Goal: Transaction & Acquisition: Purchase product/service

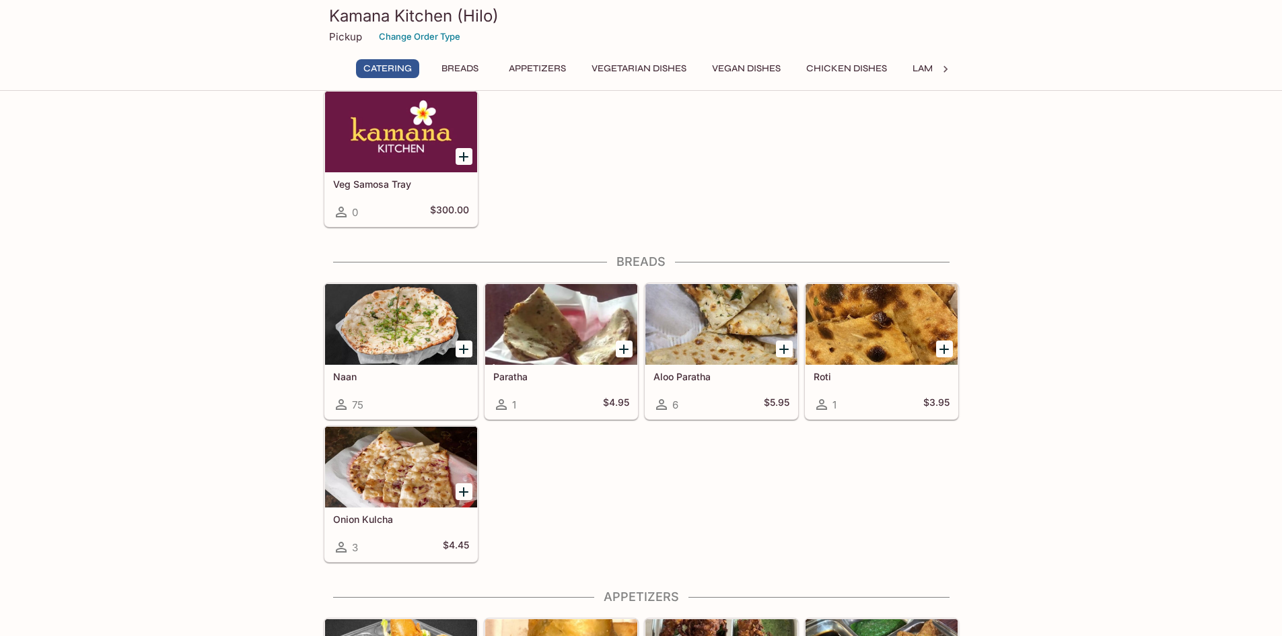
scroll to position [404, 0]
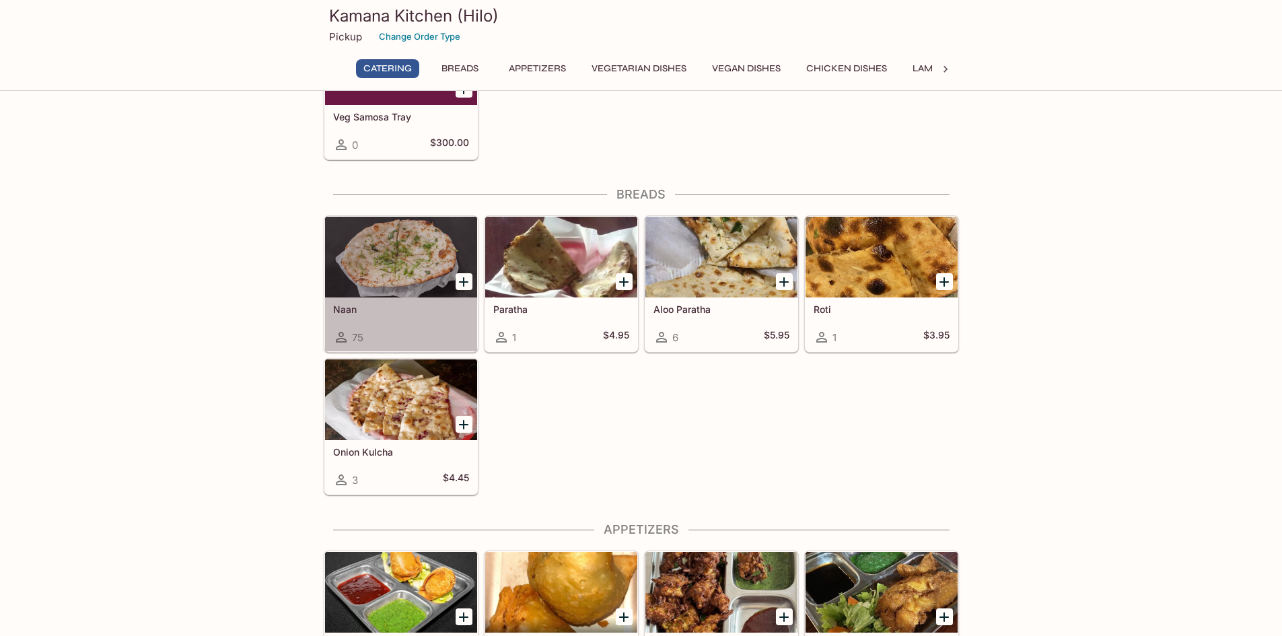
click at [426, 303] on h5 "Naan" at bounding box center [401, 308] width 136 height 11
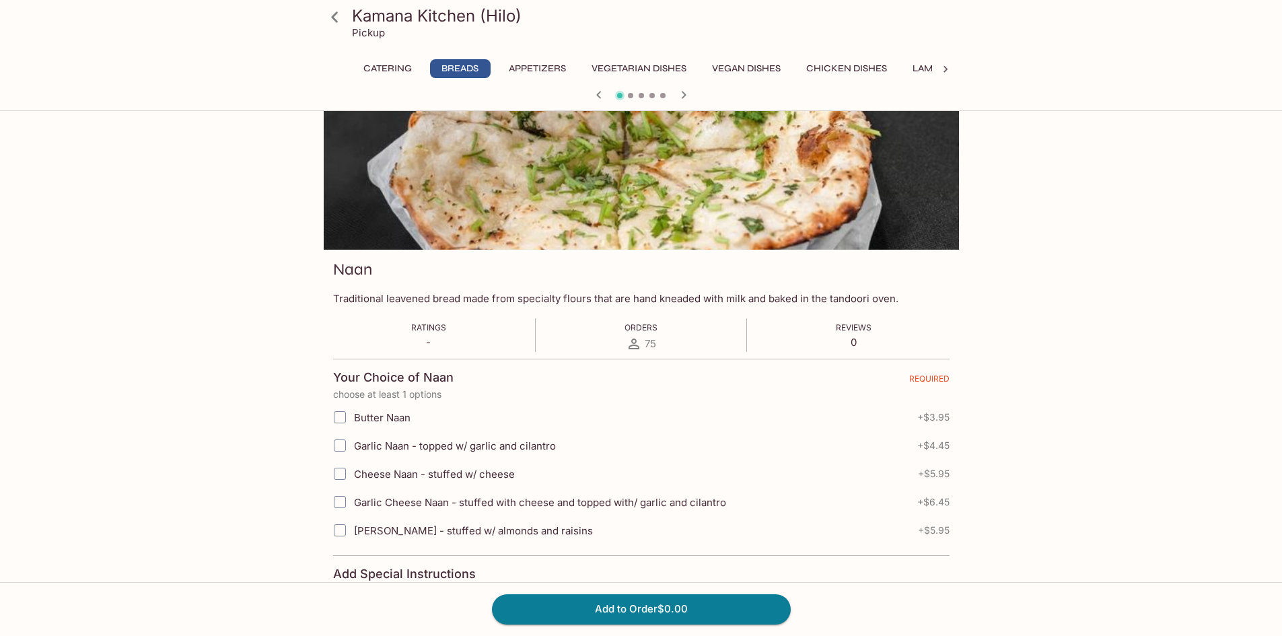
scroll to position [67, 0]
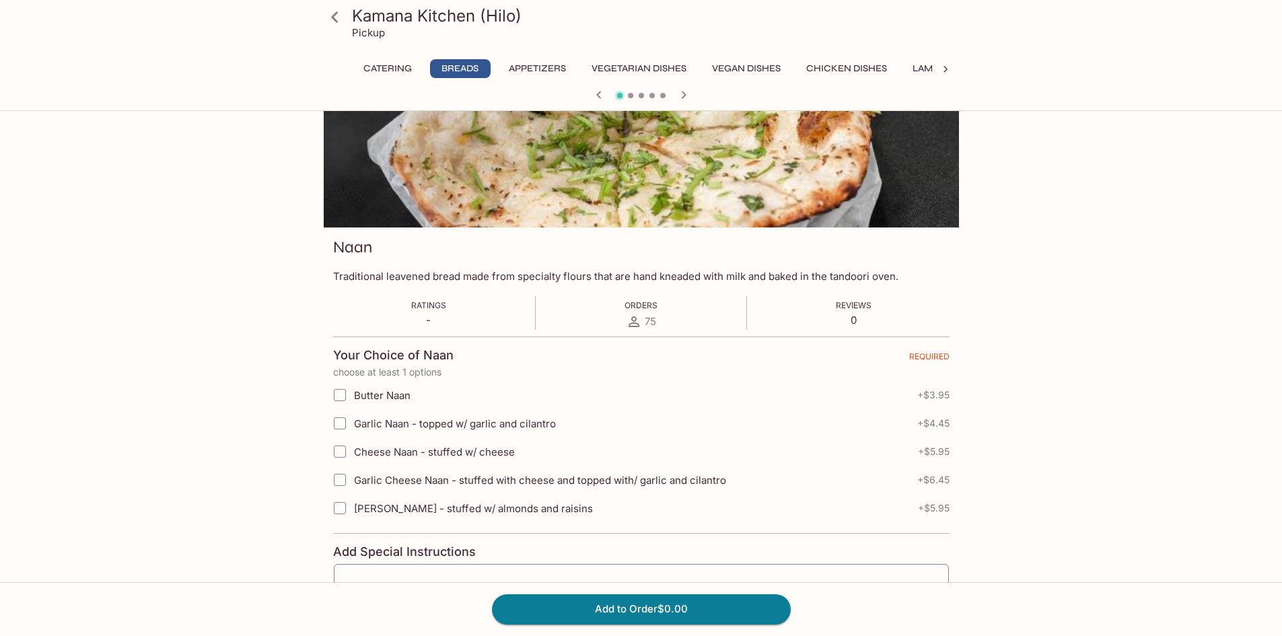
click at [336, 430] on input "Garlic Naan - topped w/ garlic and cilantro" at bounding box center [339, 423] width 27 height 27
checkbox input "true"
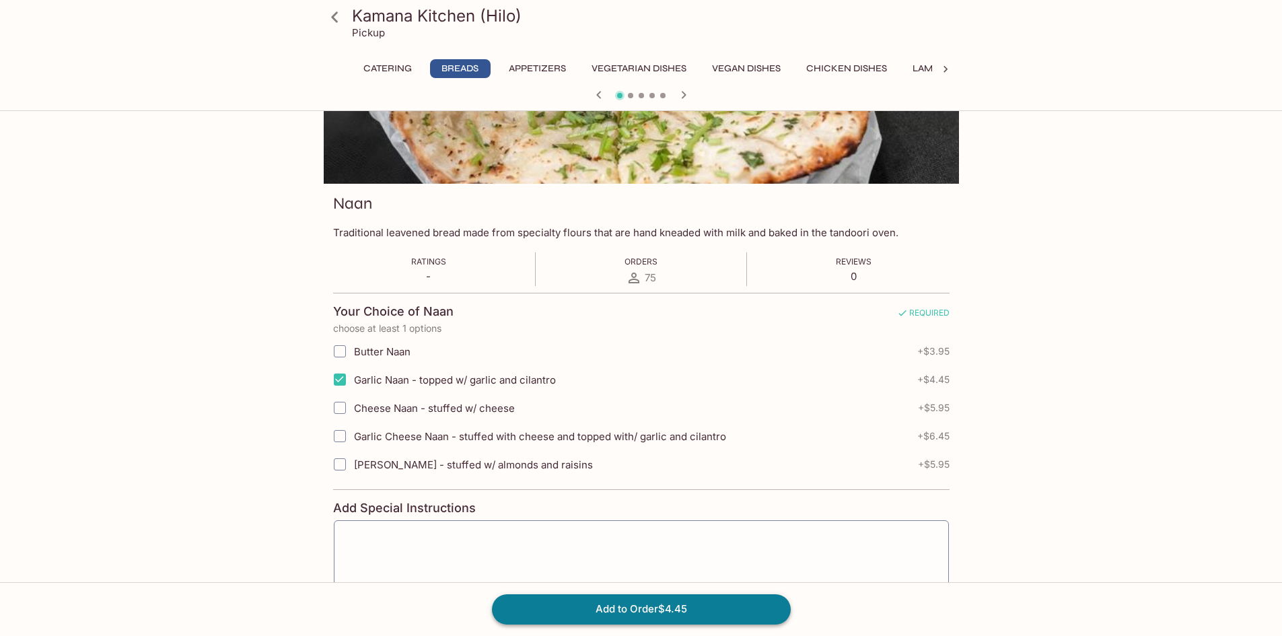
scroll to position [135, 0]
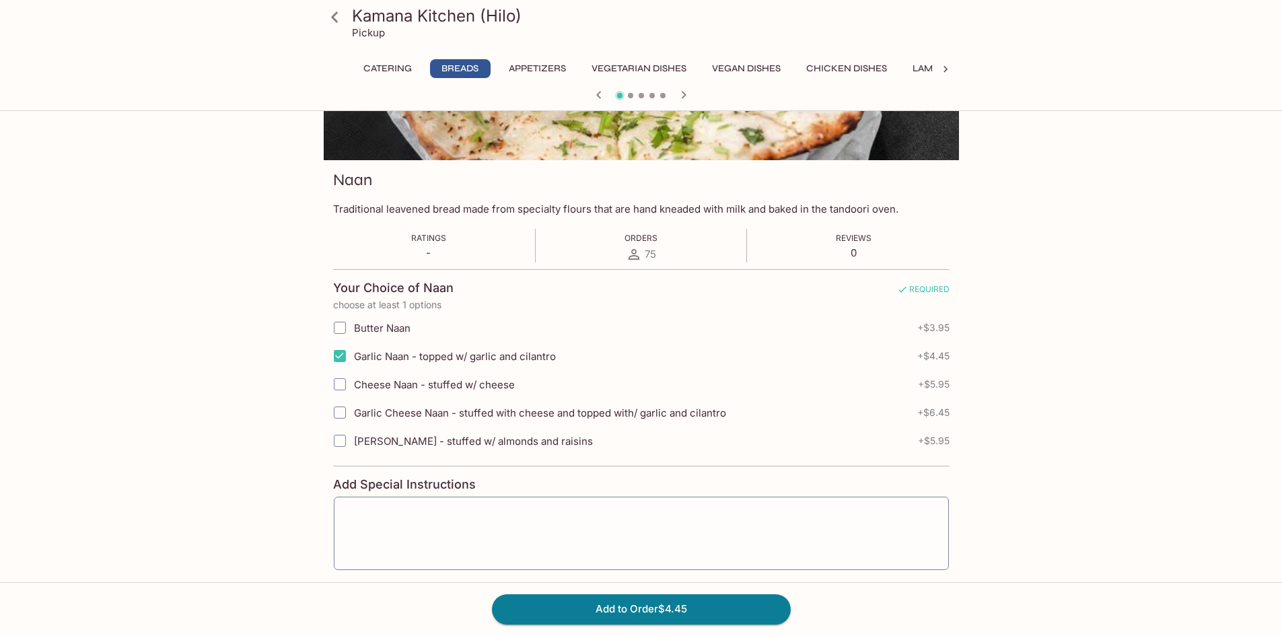
click at [611, 629] on div "Add to Order $4.45" at bounding box center [641, 609] width 1282 height 54
click at [616, 615] on button "Add to Order $4.45" at bounding box center [641, 609] width 299 height 30
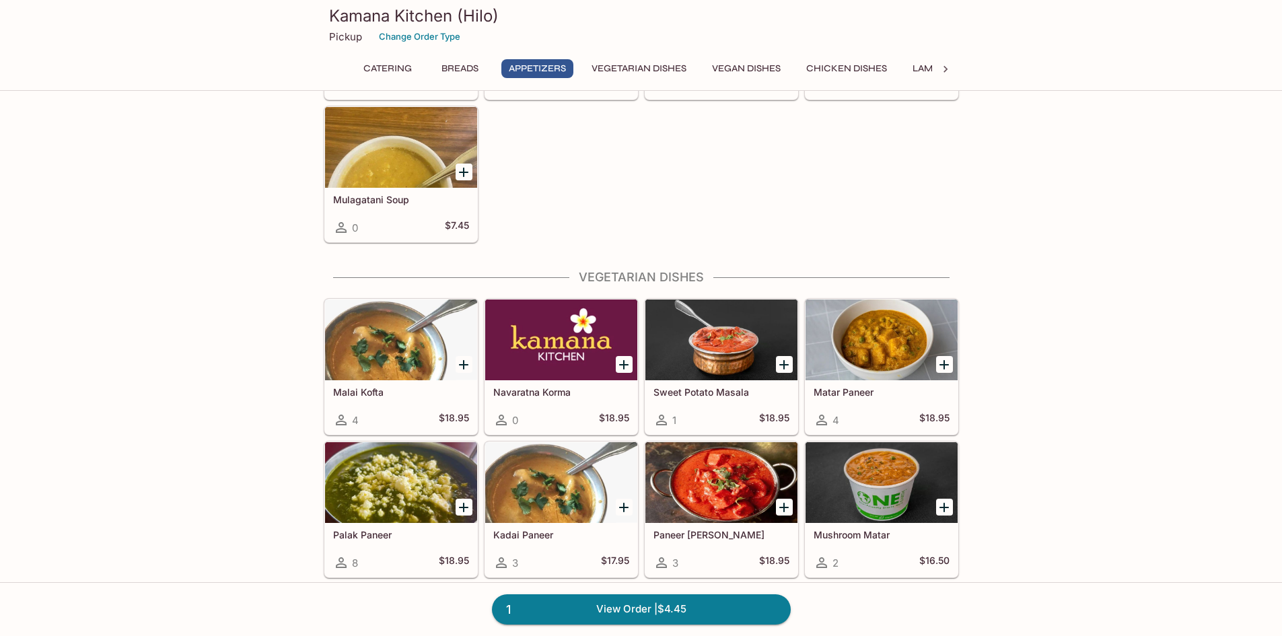
scroll to position [1144, 0]
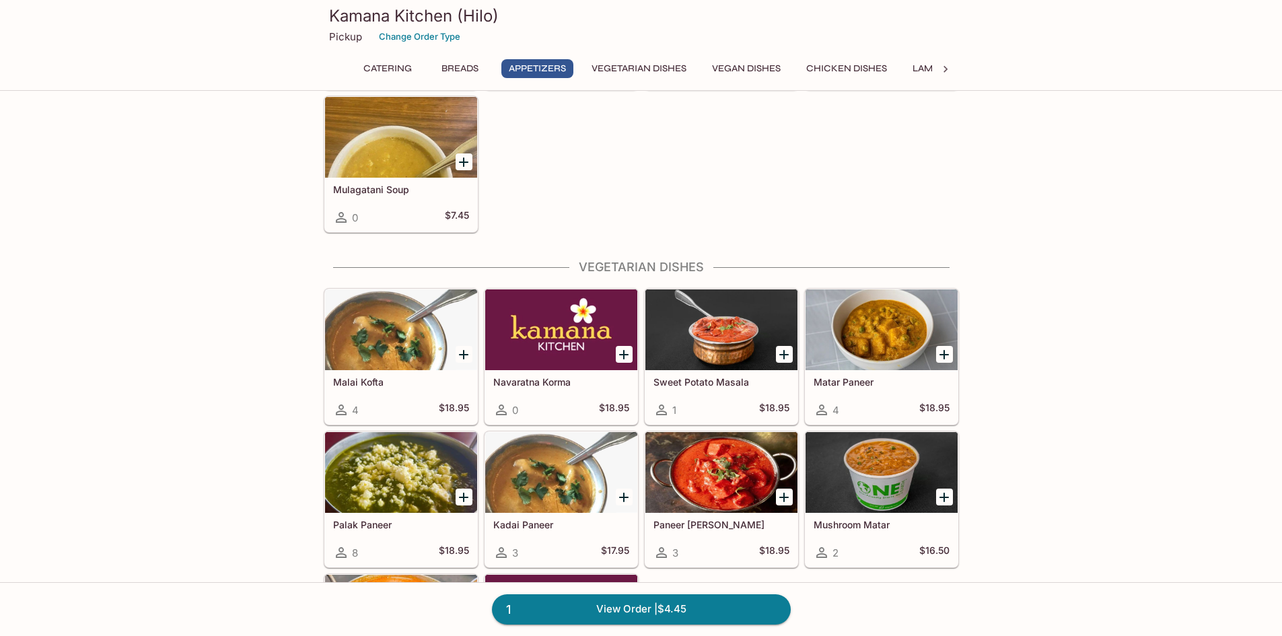
click at [436, 341] on div at bounding box center [401, 329] width 152 height 81
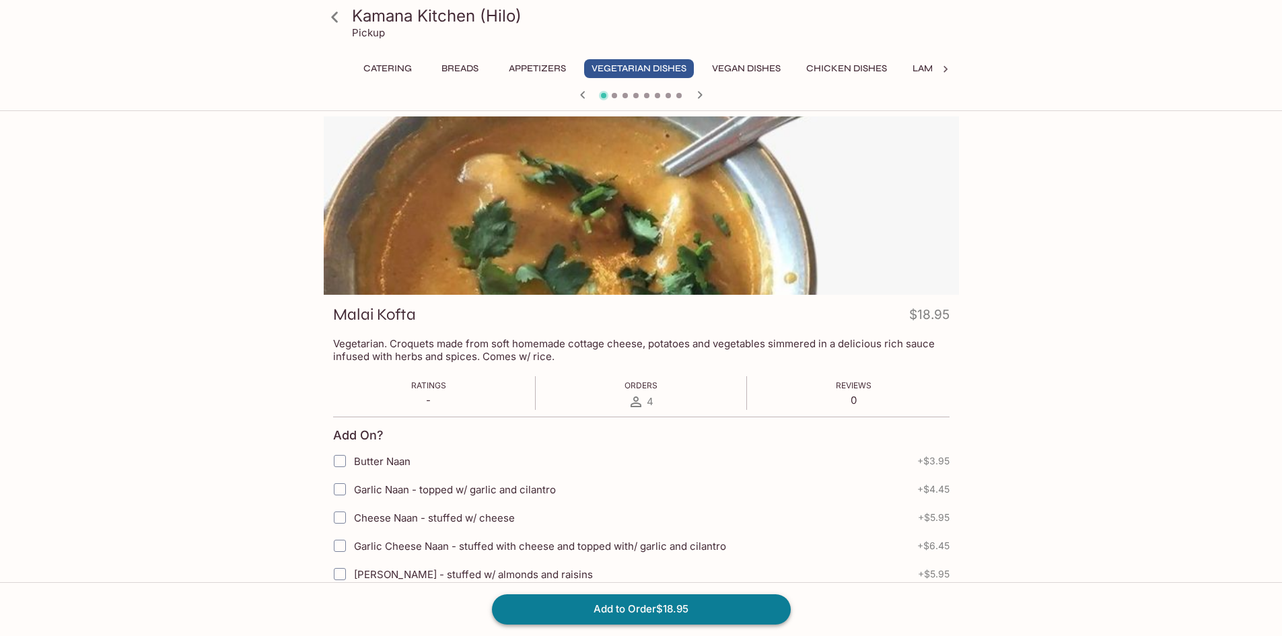
click at [682, 607] on button "Add to Order $18.95" at bounding box center [641, 609] width 299 height 30
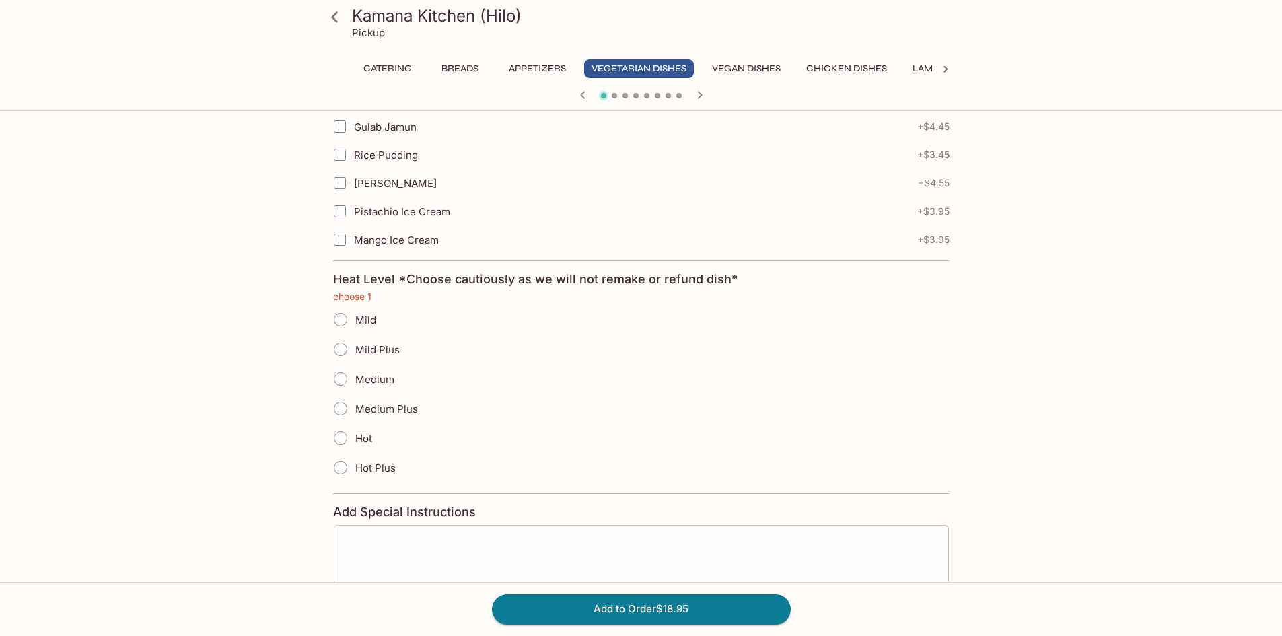
scroll to position [652, 0]
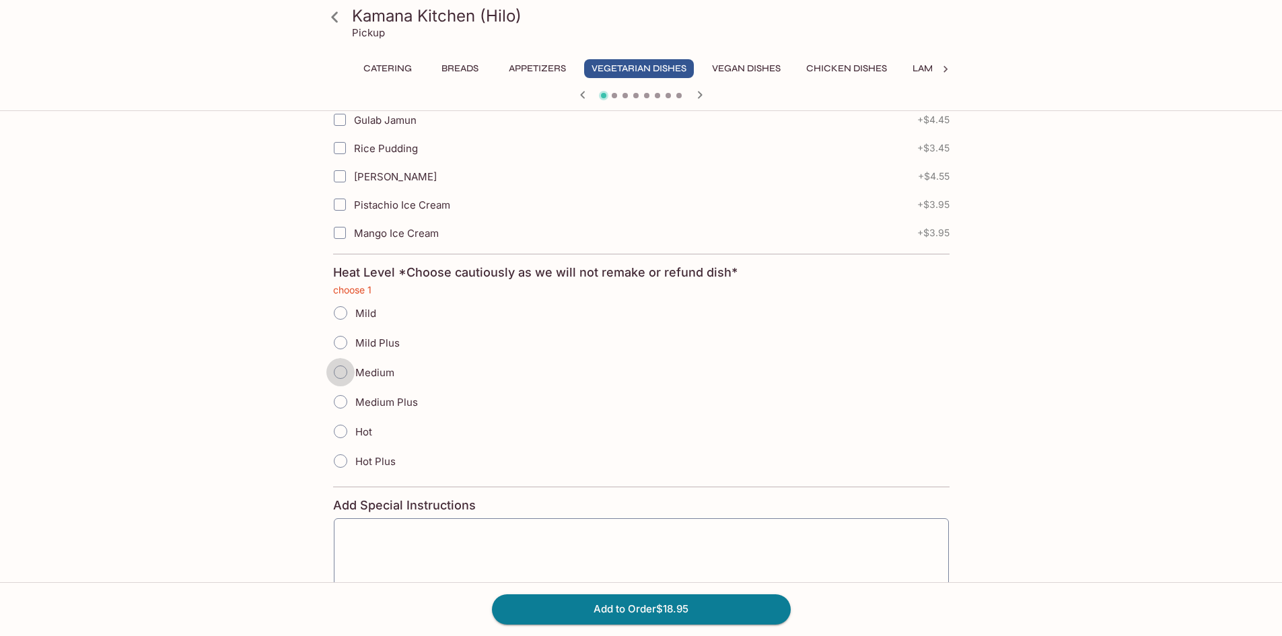
click at [339, 378] on input "Medium" at bounding box center [340, 372] width 28 height 28
radio input "true"
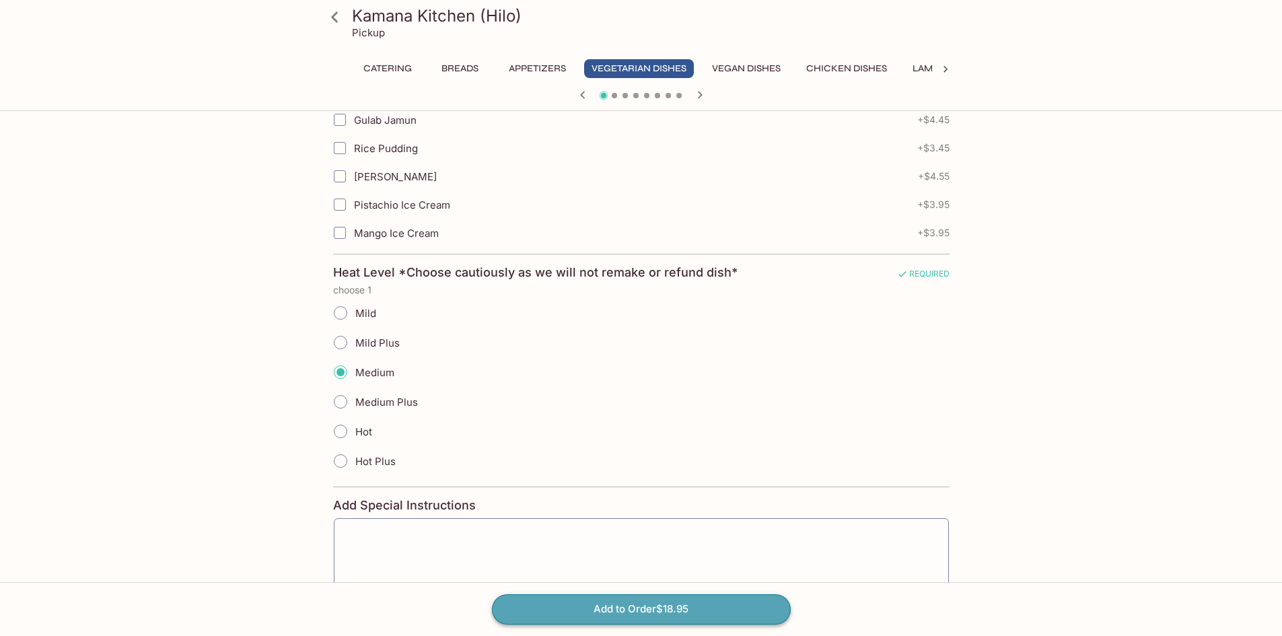
click at [568, 619] on button "Add to Order $18.95" at bounding box center [641, 609] width 299 height 30
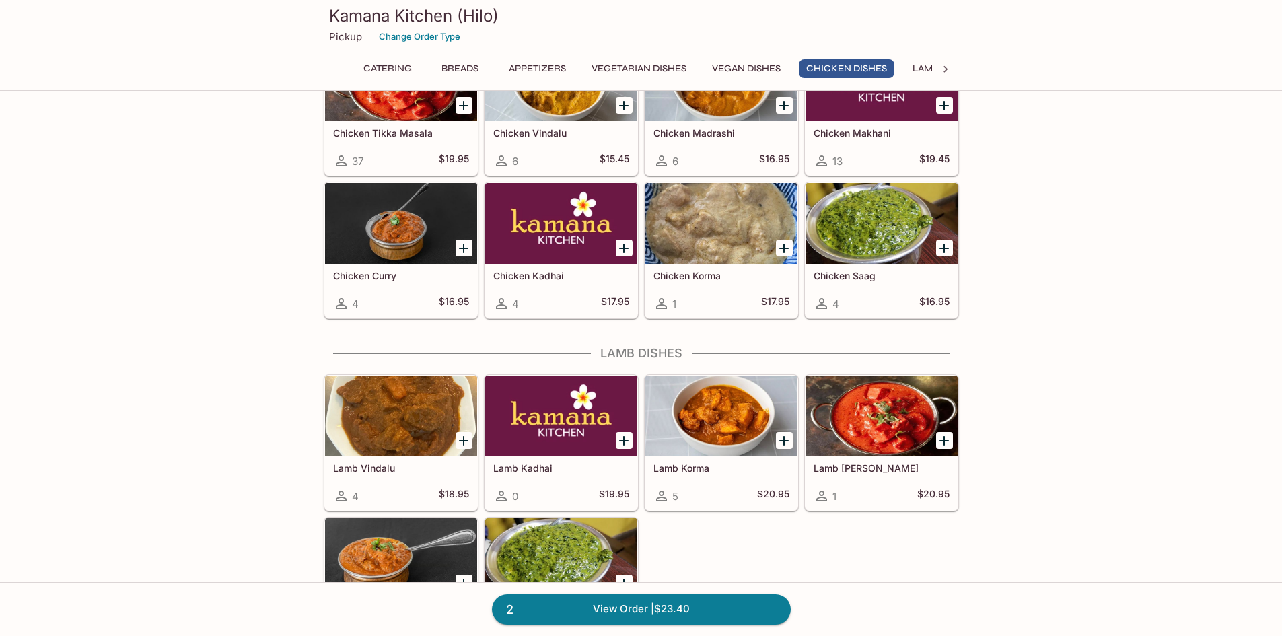
scroll to position [2220, 0]
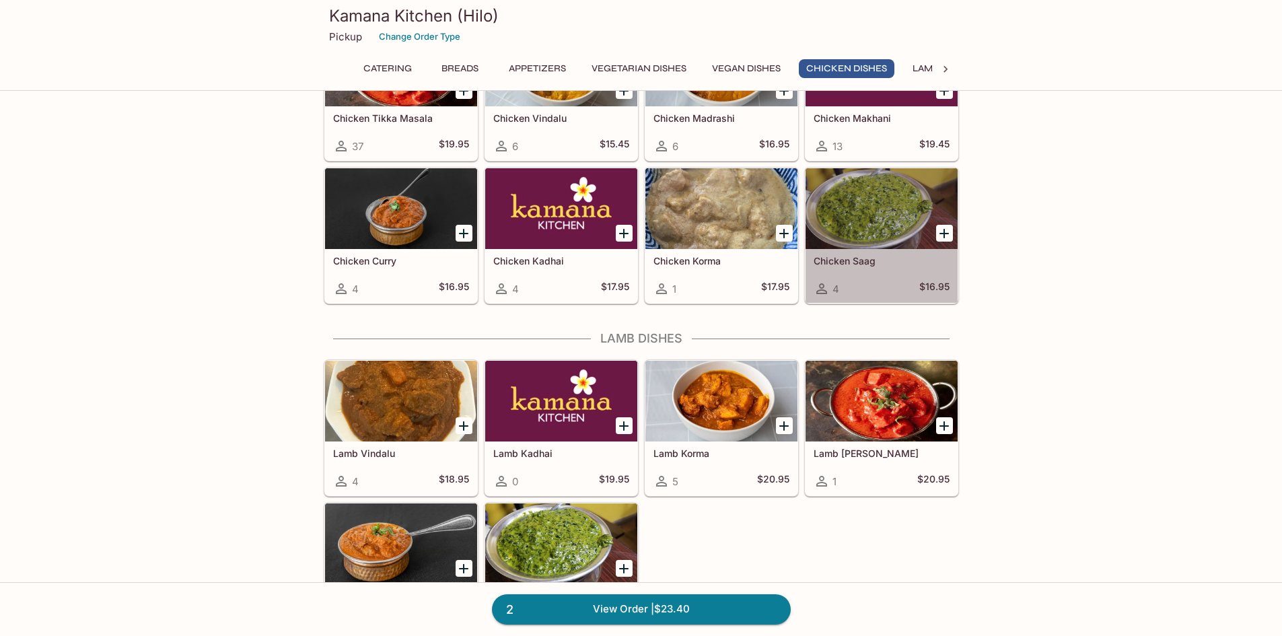
click at [891, 211] on div at bounding box center [881, 208] width 152 height 81
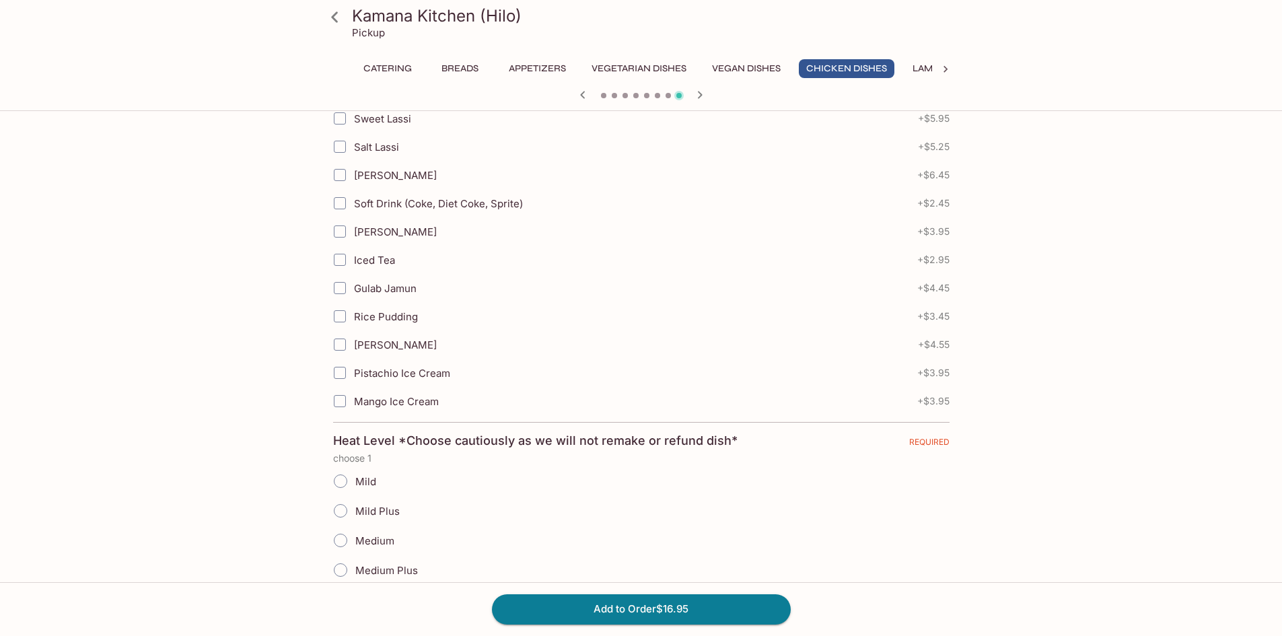
scroll to position [538, 0]
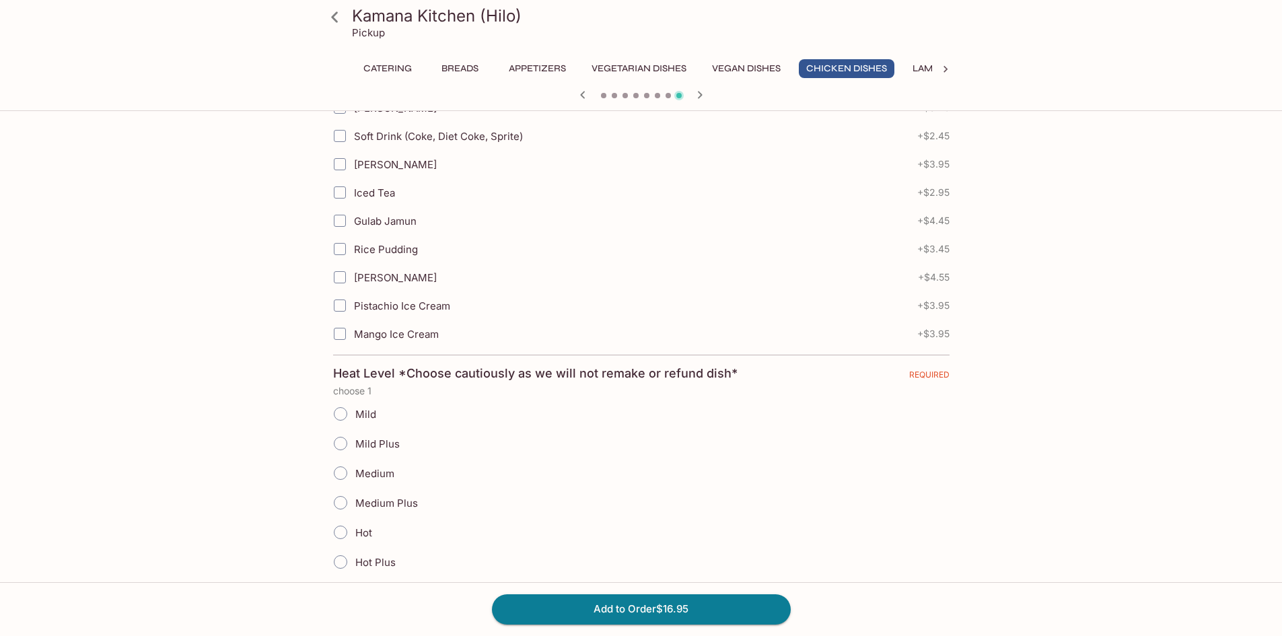
click at [339, 500] on input "Medium Plus" at bounding box center [340, 502] width 28 height 28
radio input "true"
click at [346, 474] on input "Medium" at bounding box center [340, 473] width 28 height 28
radio input "true"
click at [595, 604] on button "Add to Order $16.95" at bounding box center [641, 609] width 299 height 30
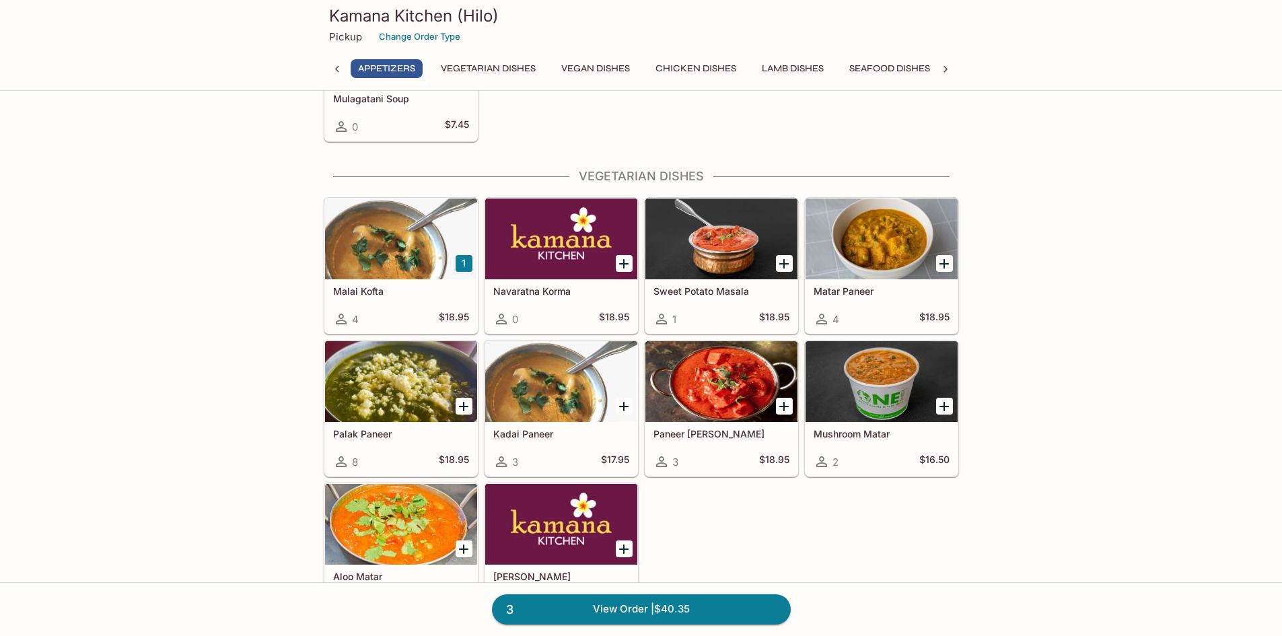
scroll to position [1211, 0]
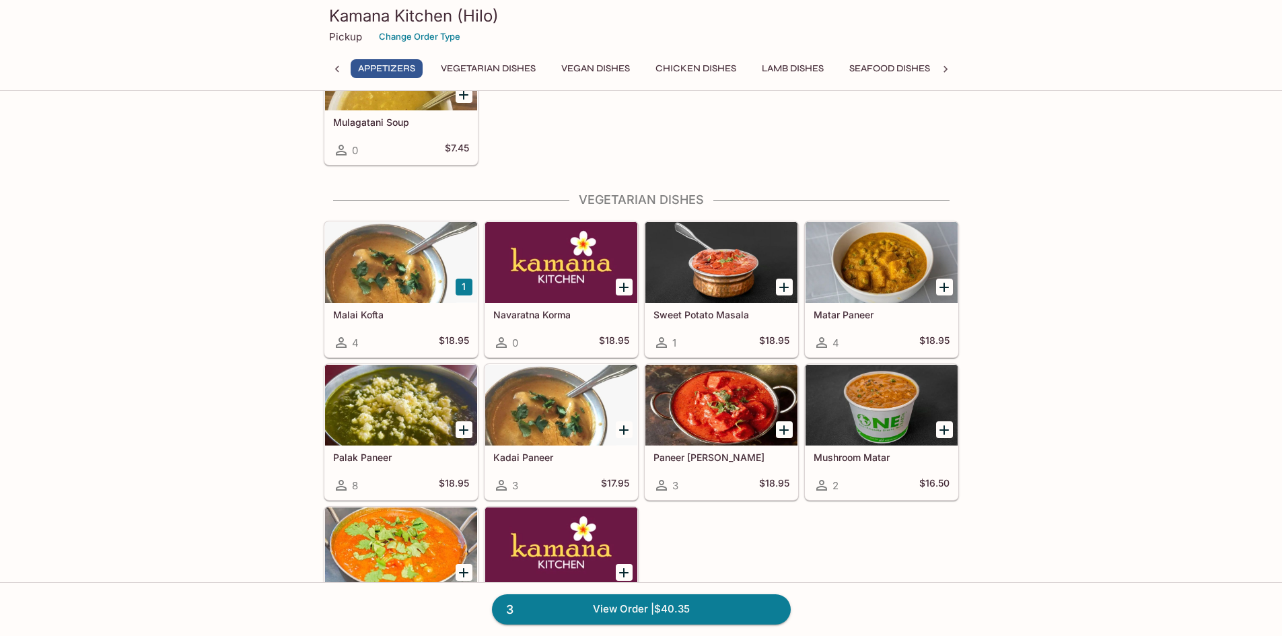
click at [895, 270] on div at bounding box center [881, 262] width 152 height 81
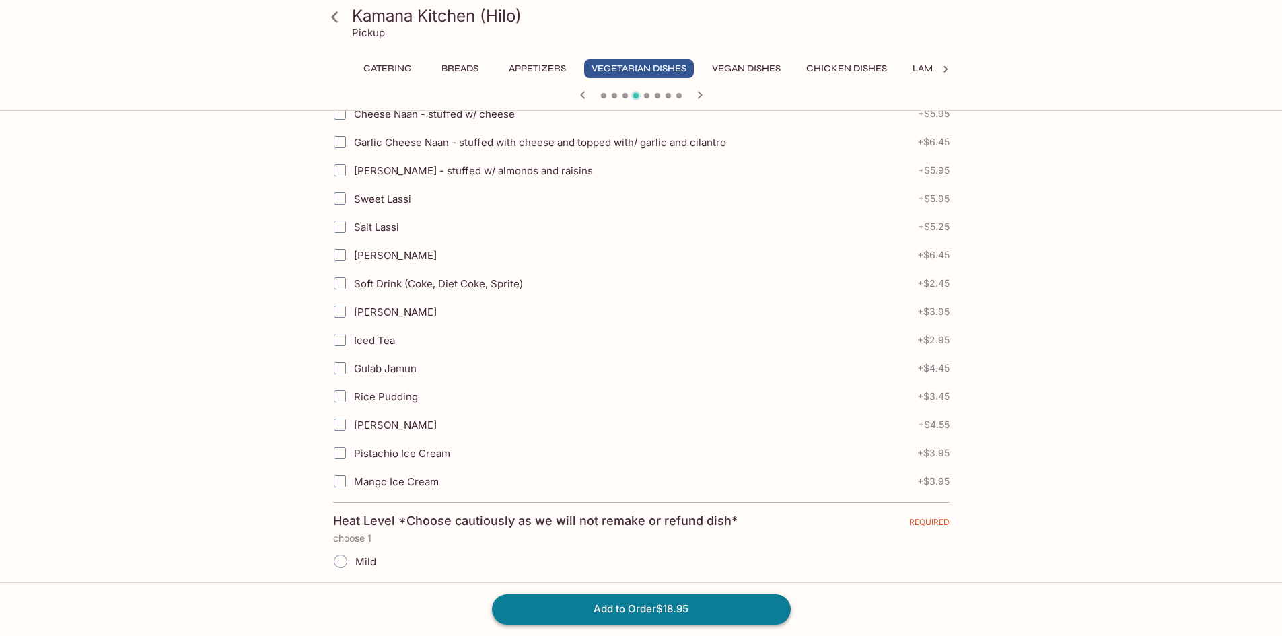
click at [614, 615] on button "Add to Order $18.95" at bounding box center [641, 609] width 299 height 30
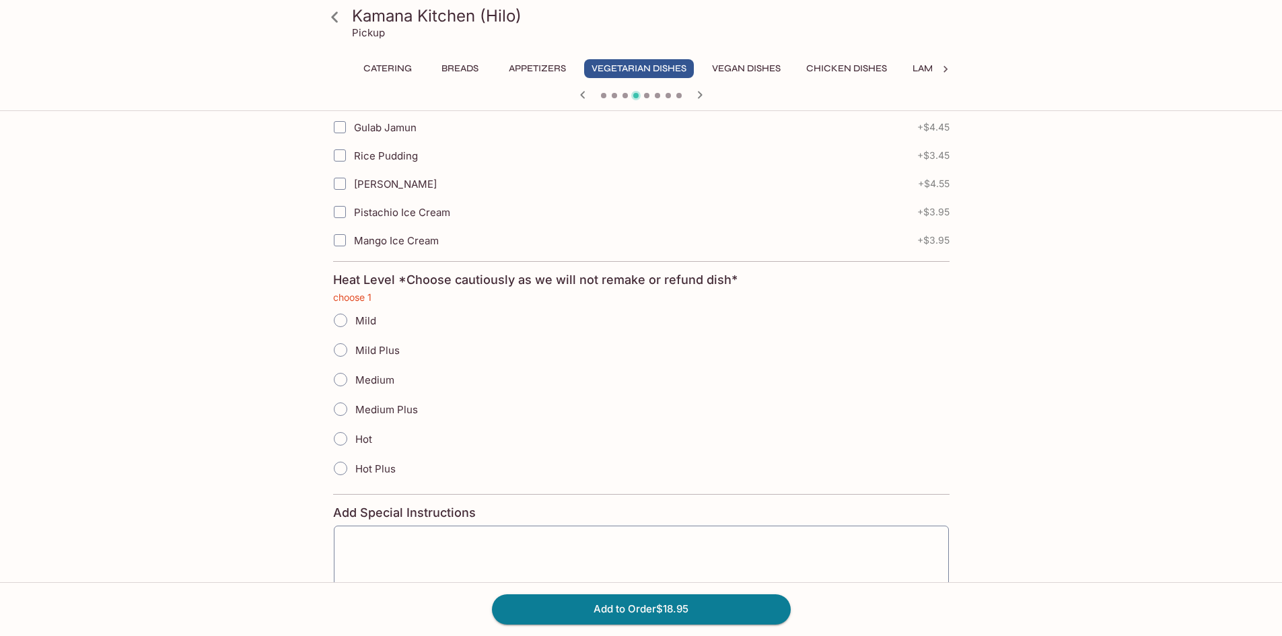
scroll to position [652, 0]
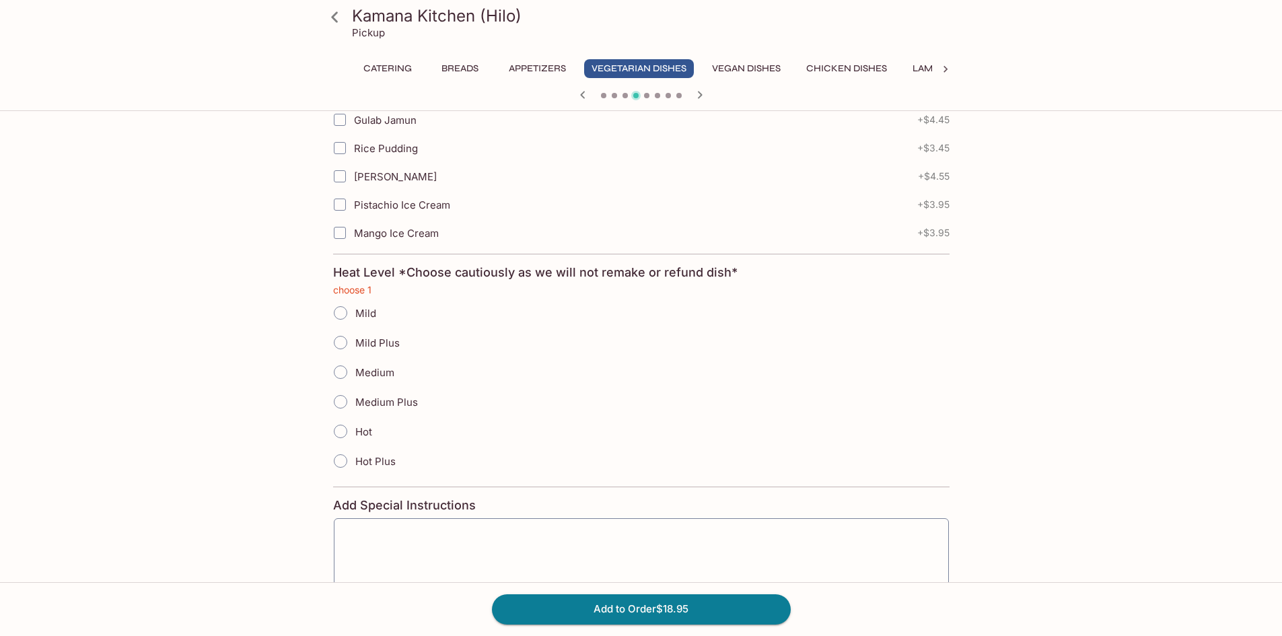
click at [342, 373] on input "Medium" at bounding box center [340, 372] width 28 height 28
radio input "true"
click at [599, 605] on button "Add to Order $18.95" at bounding box center [641, 609] width 299 height 30
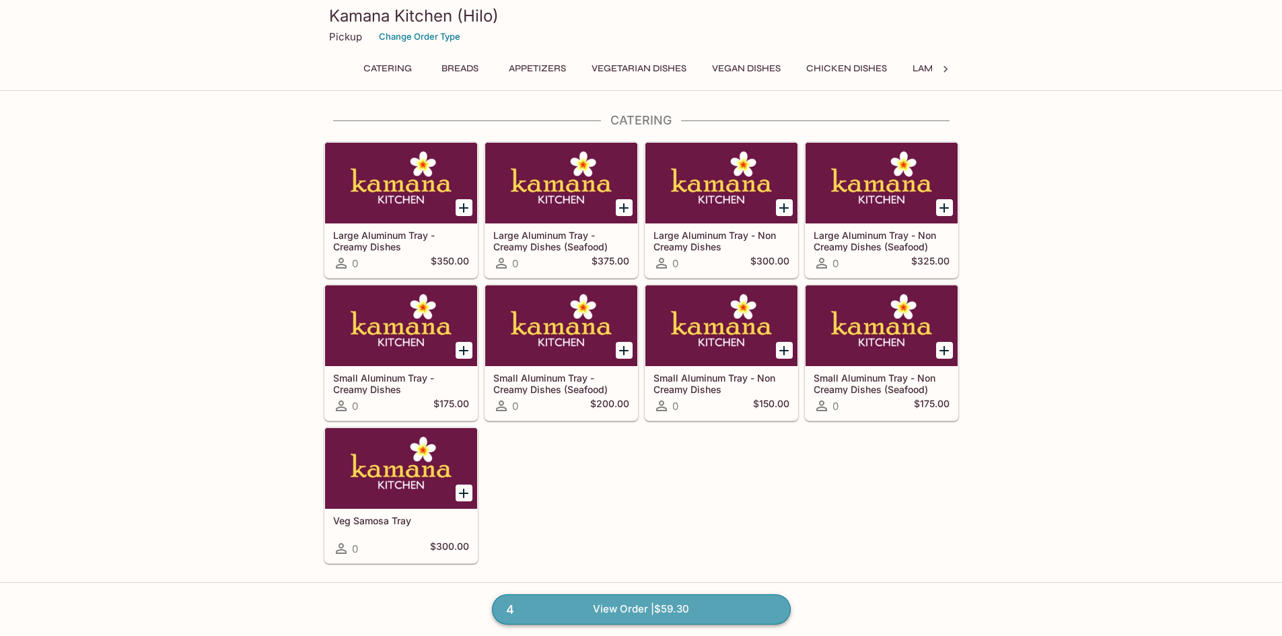
click at [704, 610] on link "4 View Order | $59.30" at bounding box center [641, 609] width 299 height 30
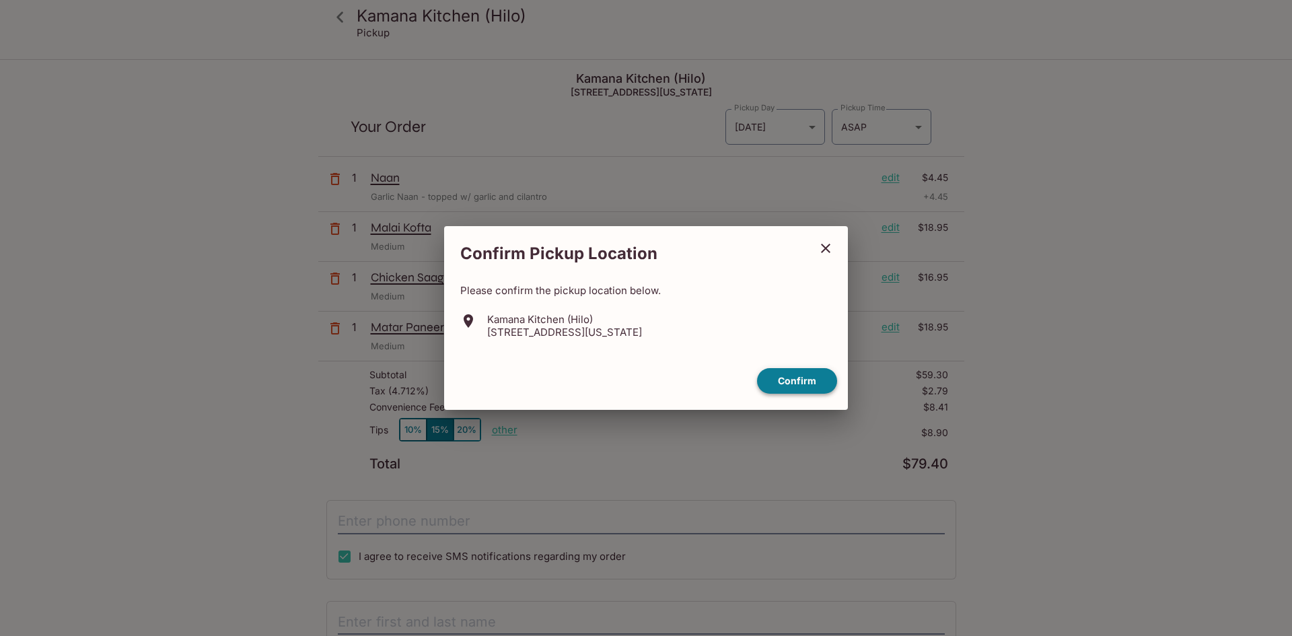
click at [797, 378] on button "Confirm" at bounding box center [797, 381] width 80 height 26
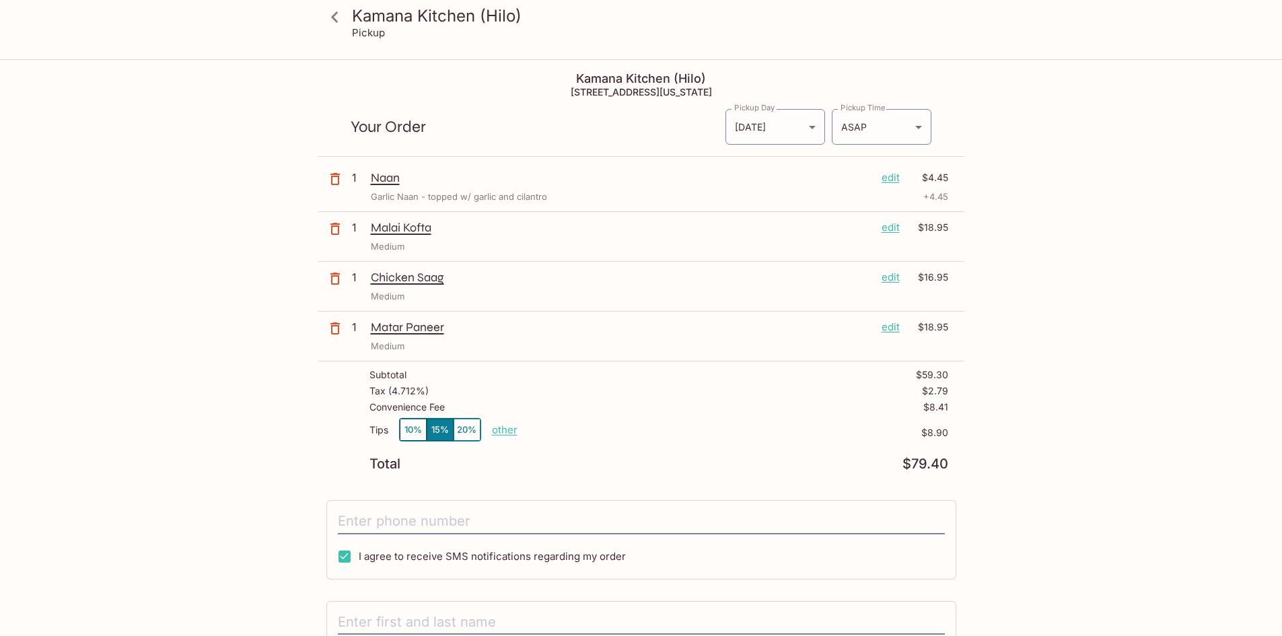
click at [342, 329] on icon "button" at bounding box center [335, 328] width 16 height 16
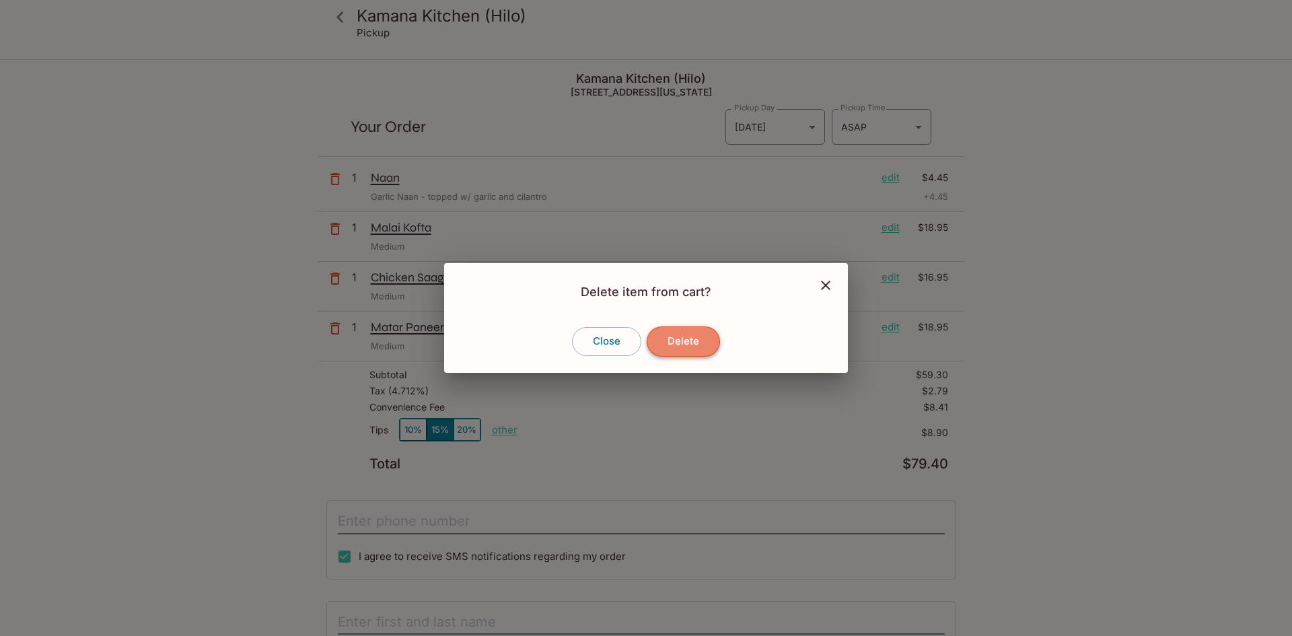
click at [704, 342] on button "Delete" at bounding box center [683, 341] width 73 height 30
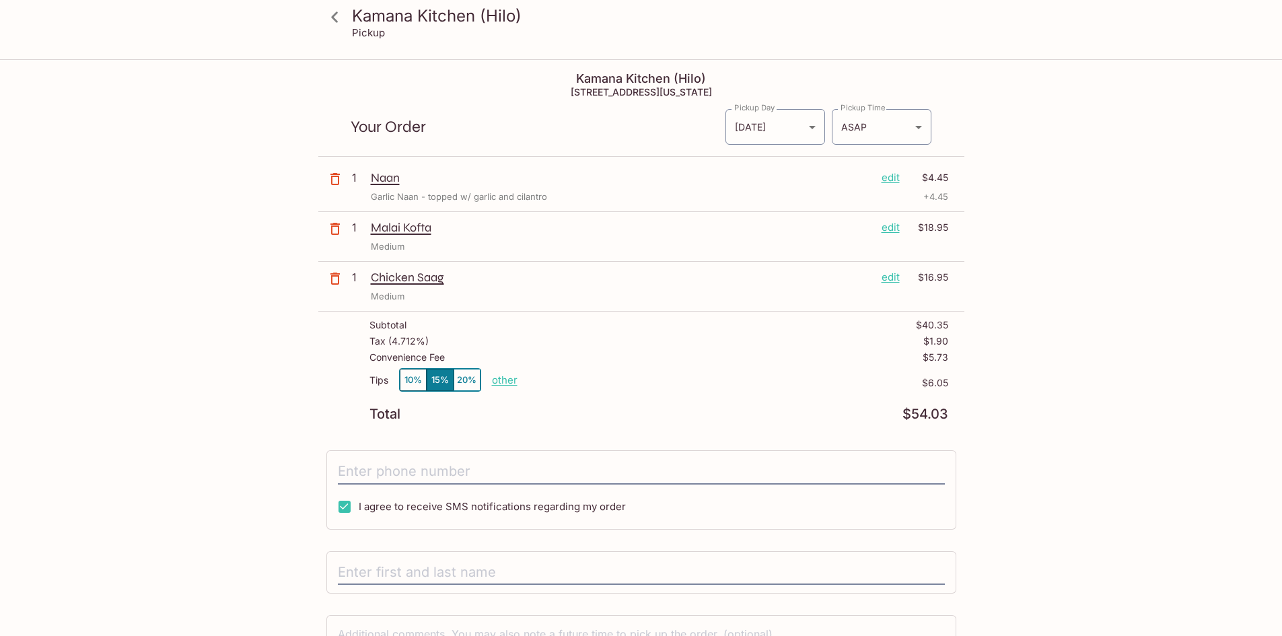
scroll to position [67, 0]
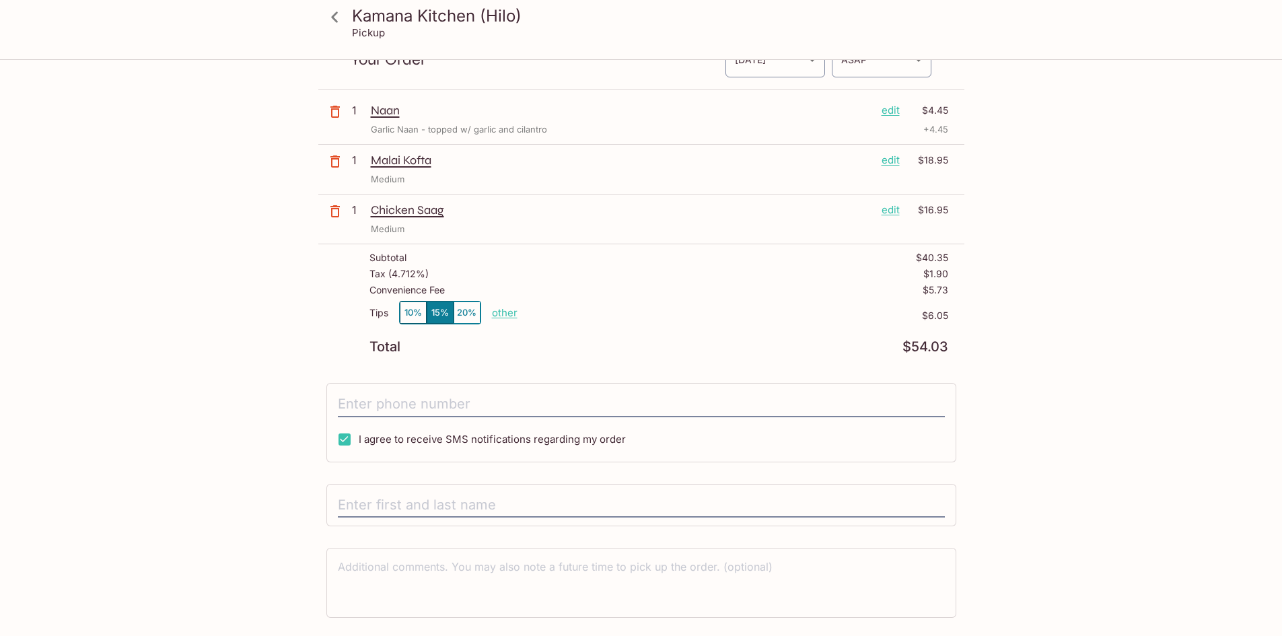
click at [507, 310] on p "other" at bounding box center [505, 312] width 26 height 13
click at [418, 318] on button "10%" at bounding box center [413, 312] width 27 height 22
click at [503, 316] on p "other" at bounding box center [505, 312] width 26 height 13
drag, startPoint x: 575, startPoint y: 310, endPoint x: 663, endPoint y: 291, distance: 90.9
click at [663, 291] on div "Subtotal $40.35 Tax ( 4.712% ) $1.90 Convenience Fee $5.73 Tips 10% 15% 20% Don…" at bounding box center [641, 302] width 646 height 117
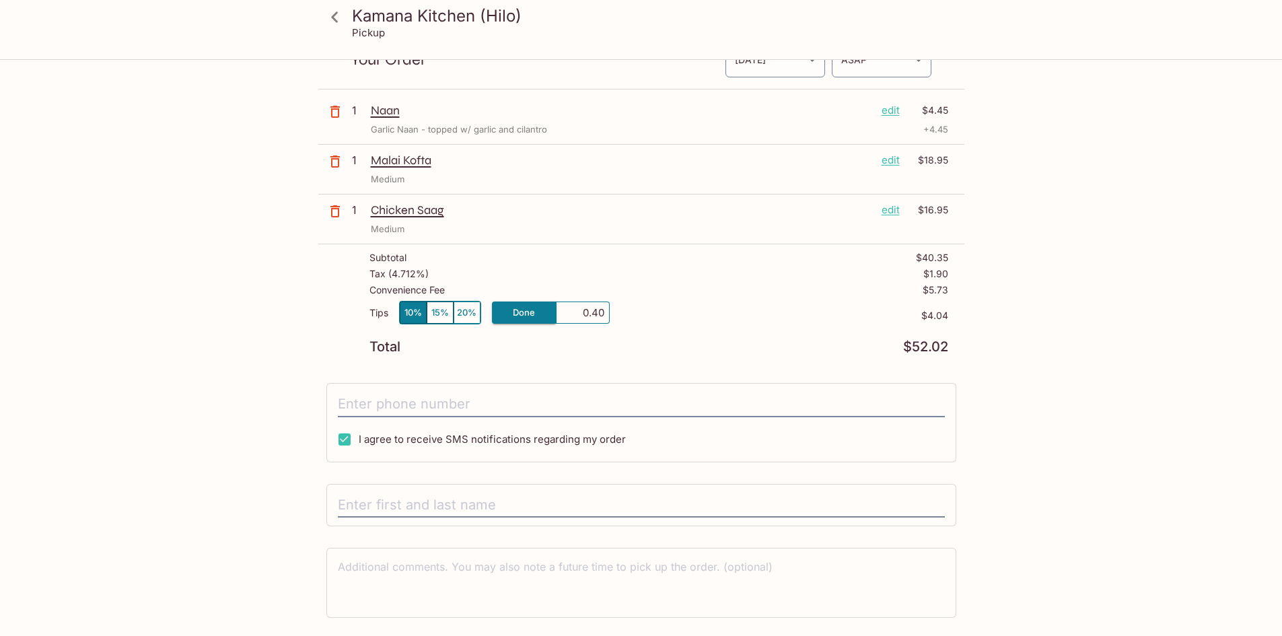
type input "4.00"
click at [682, 351] on div "Total $52.02" at bounding box center [658, 346] width 579 height 13
click at [500, 314] on p "other" at bounding box center [505, 312] width 26 height 13
drag, startPoint x: 581, startPoint y: 311, endPoint x: 655, endPoint y: 305, distance: 74.2
click at [655, 305] on div "Tips 10% 15% 20% Done 4.00 $4.00" at bounding box center [658, 321] width 579 height 40
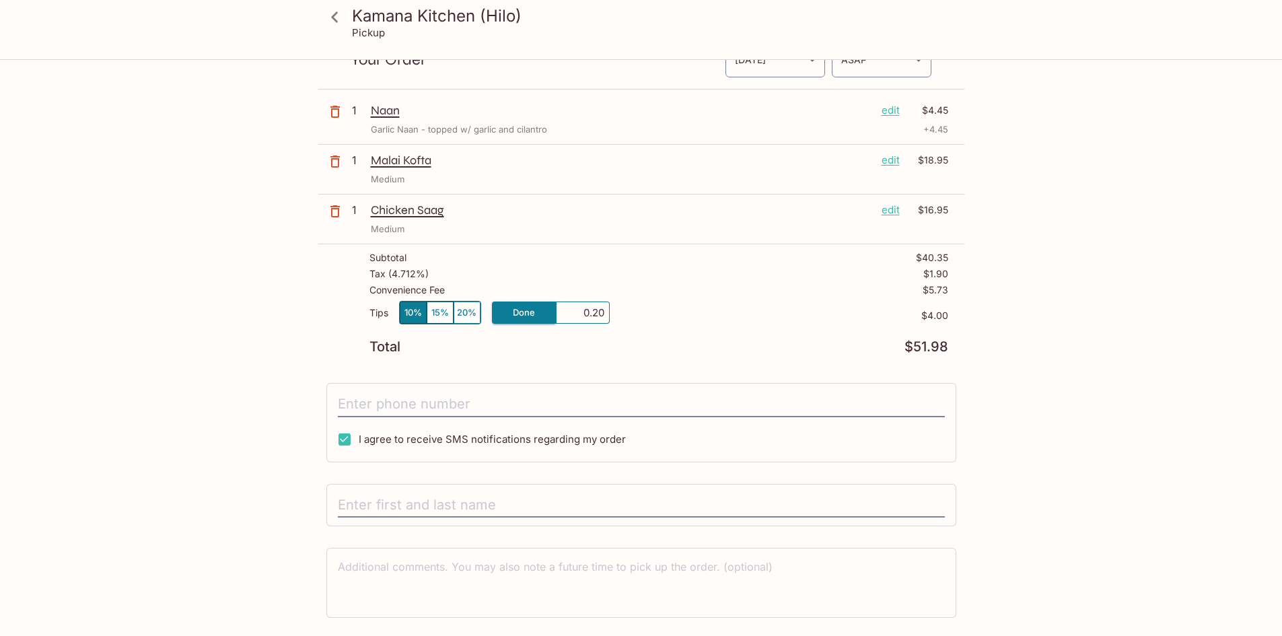
type input "2.00"
click at [607, 408] on input "tel" at bounding box center [641, 405] width 607 height 26
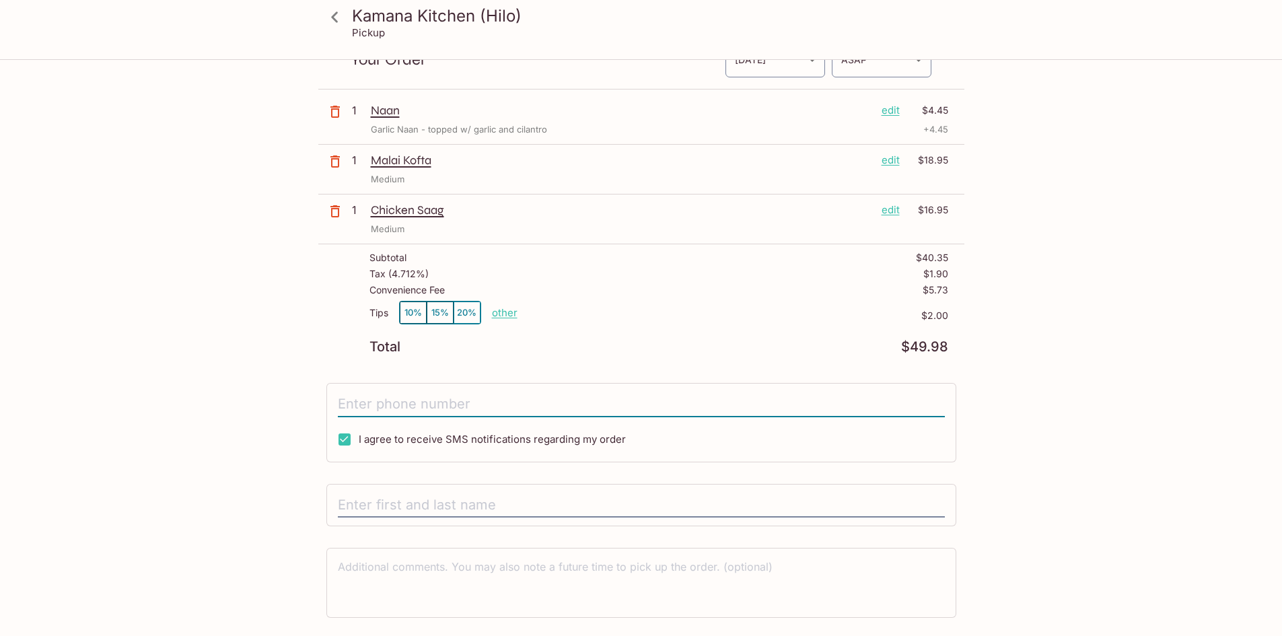
scroll to position [104, 0]
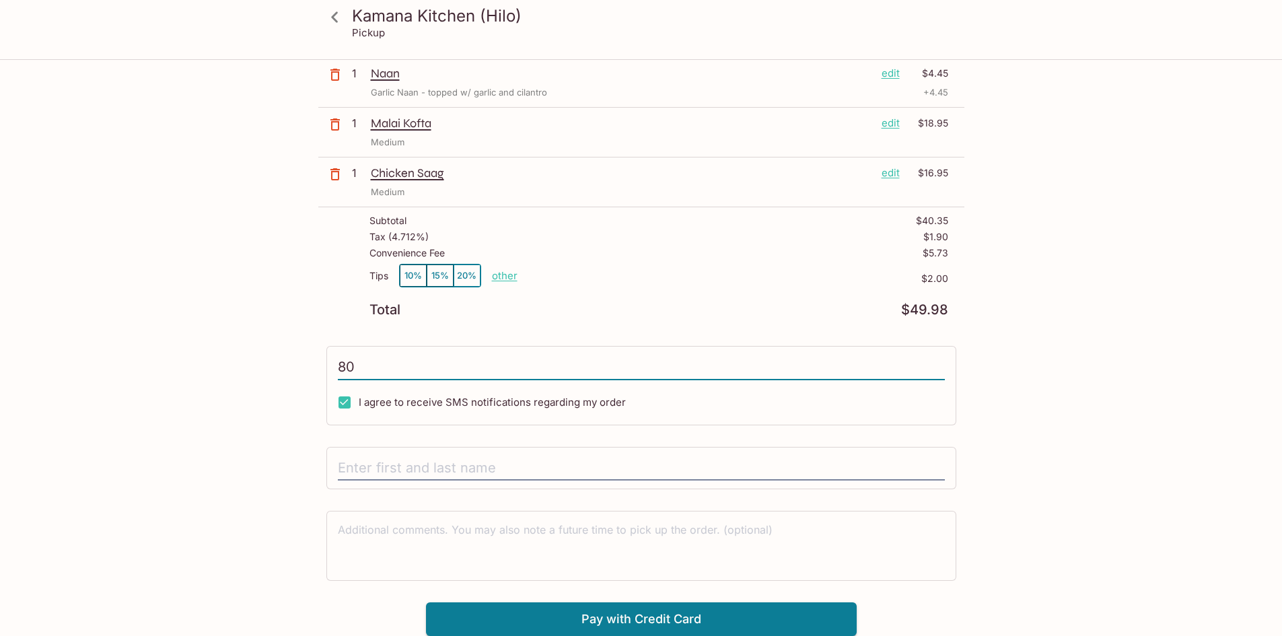
type input "8"
type input "[PHONE_NUMBER]"
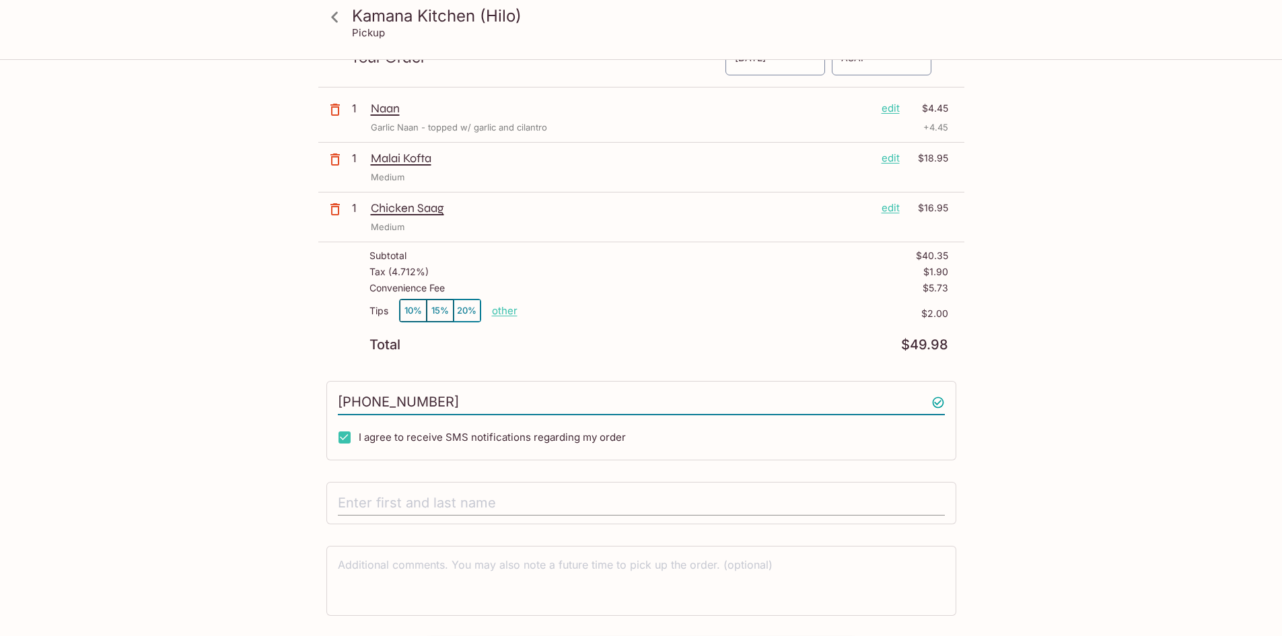
click at [465, 465] on div "Kamana Kitchen (Hilo) [STREET_ADDRESS][US_STATE] Your Order Pickup Day [DATE] […" at bounding box center [641, 330] width 646 height 679
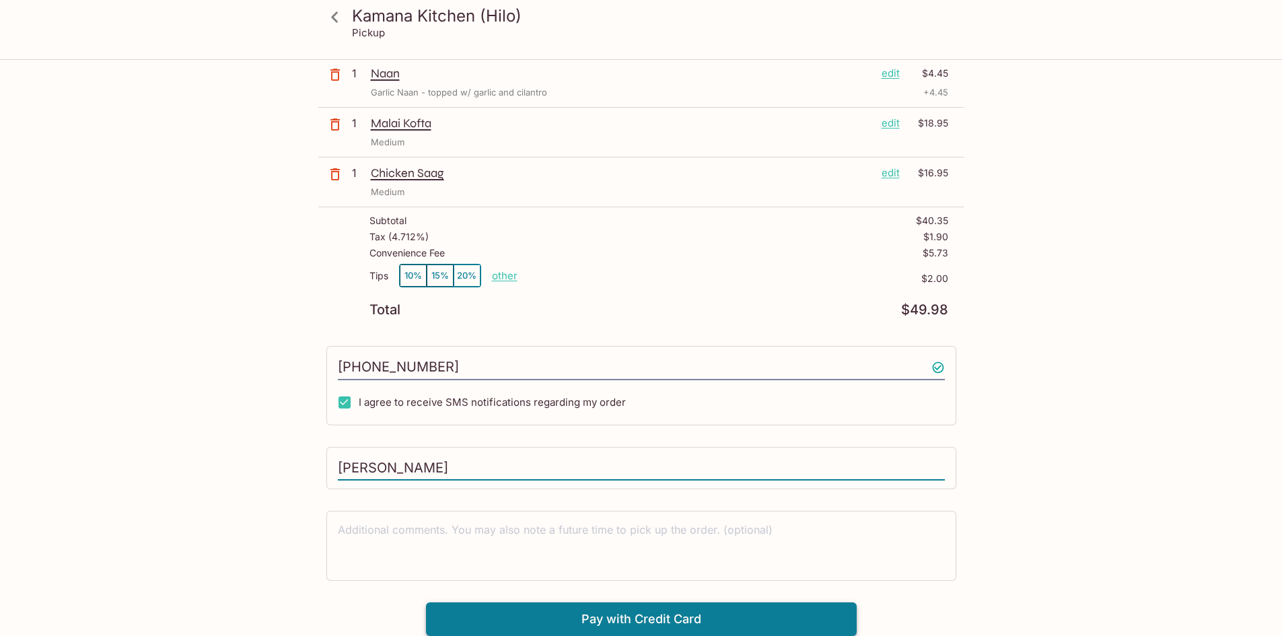
type input "[PERSON_NAME]"
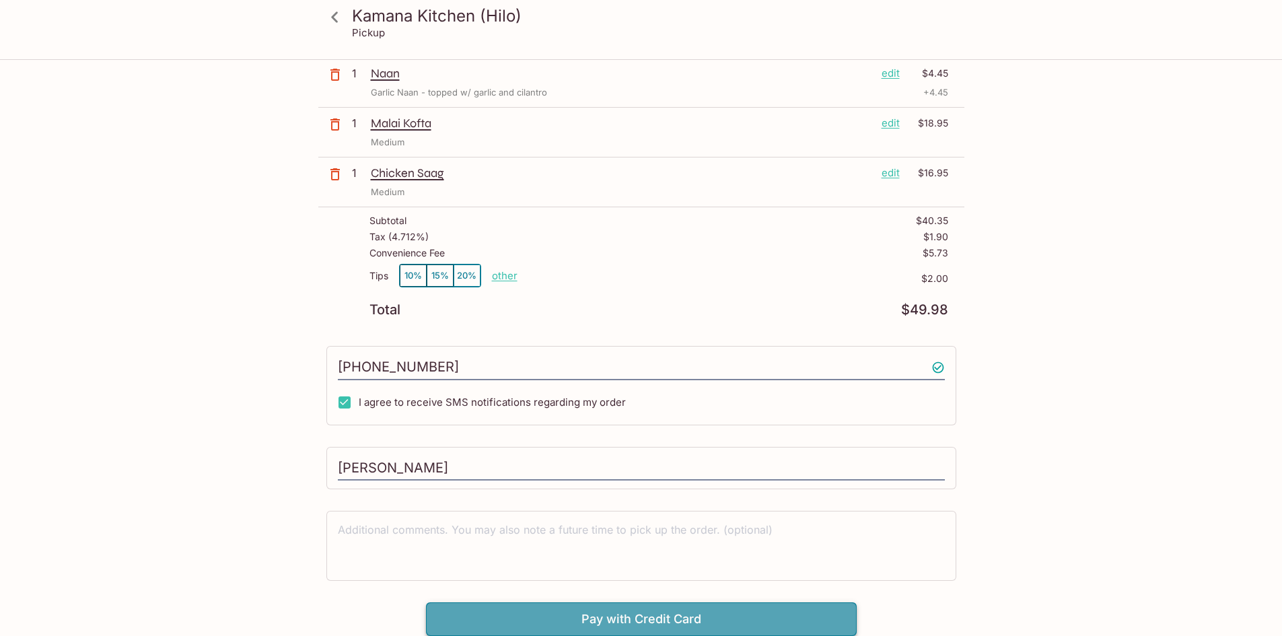
click at [608, 624] on button "Pay with Credit Card" at bounding box center [641, 619] width 431 height 34
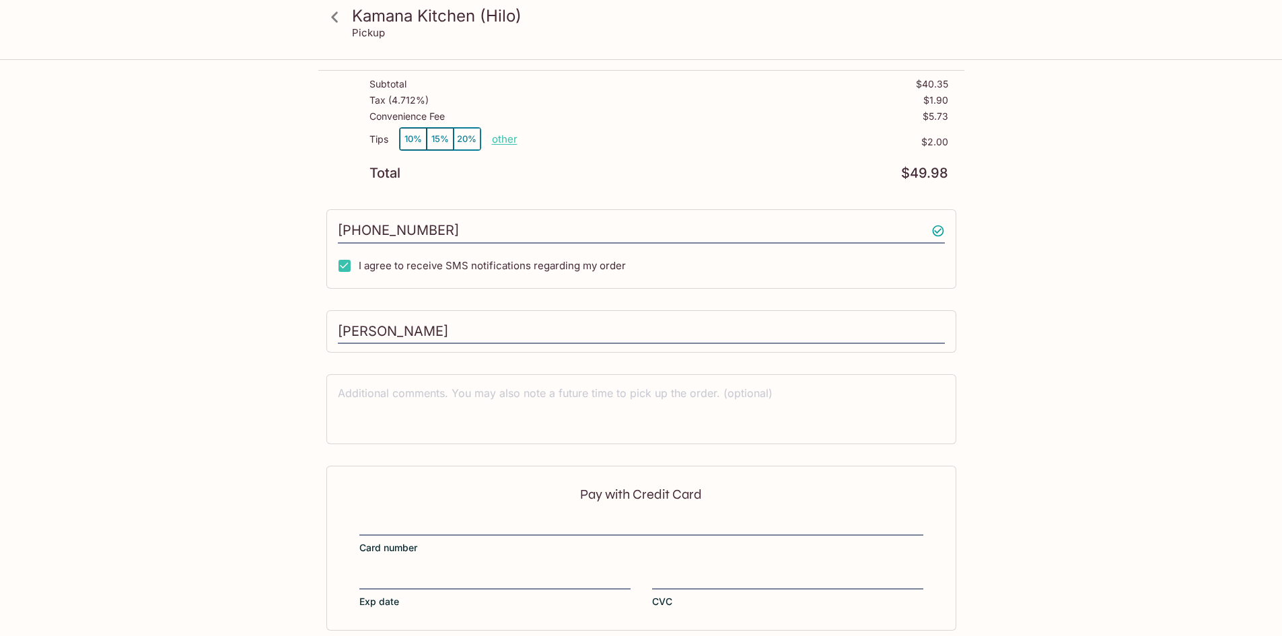
scroll to position [306, 0]
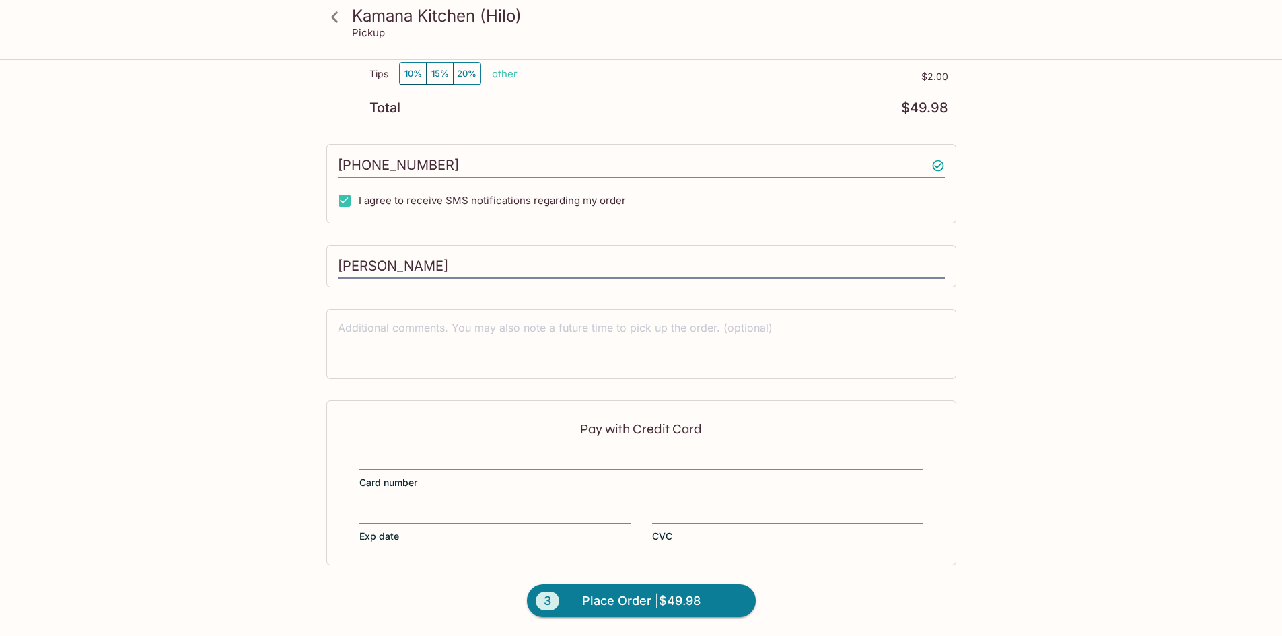
click at [722, 500] on div "Pay with Credit Card Card number Exp date CVC" at bounding box center [641, 482] width 630 height 164
click at [673, 594] on span "Place Order | $49.98" at bounding box center [641, 601] width 118 height 22
